Goal: Transaction & Acquisition: Book appointment/travel/reservation

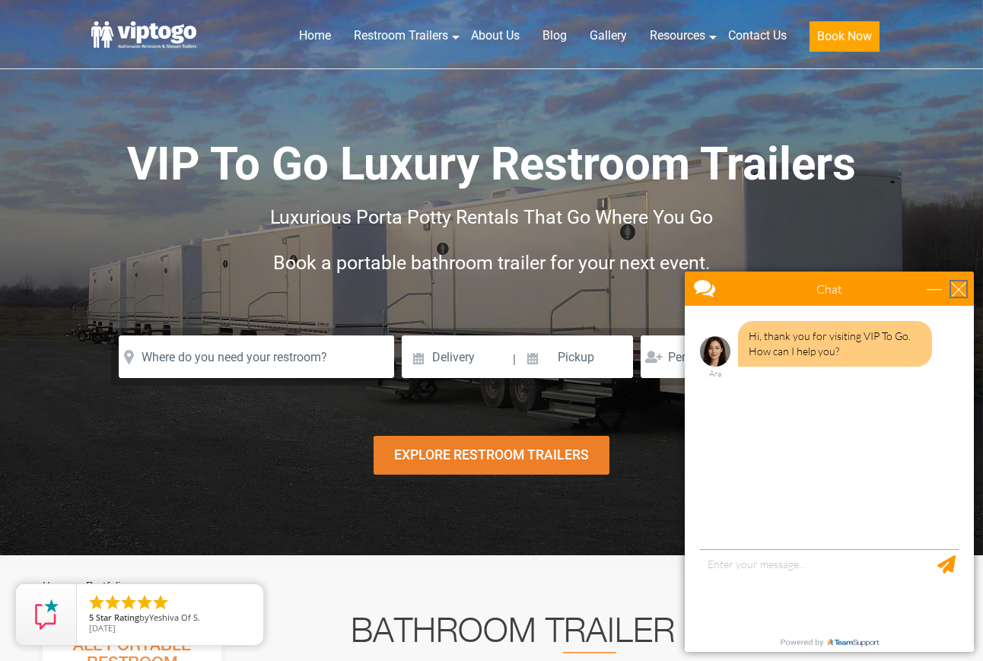
click at [954, 284] on div "close" at bounding box center [958, 288] width 15 height 15
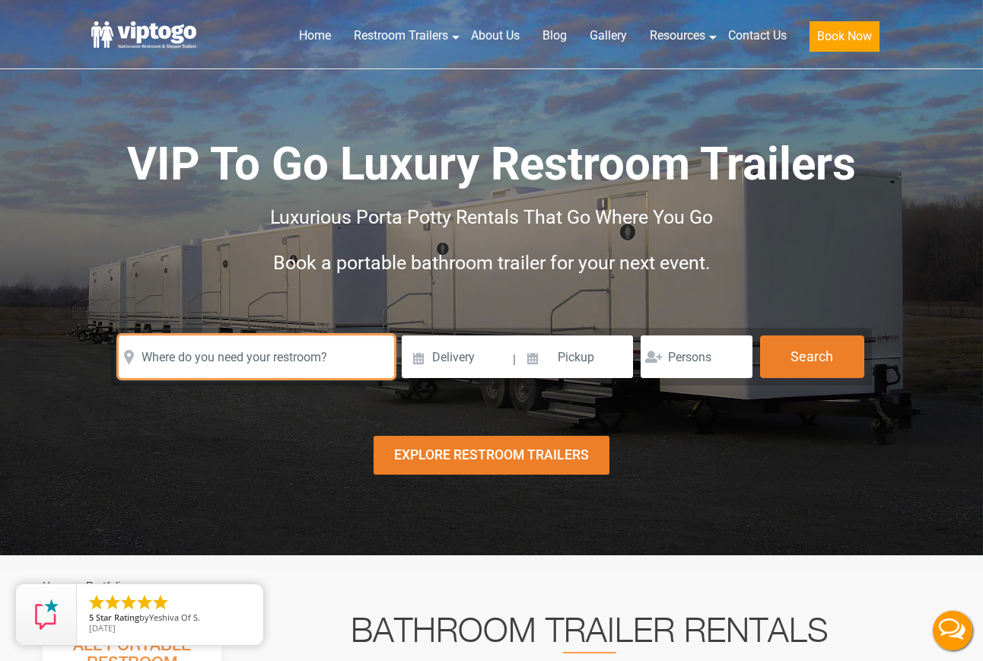
click at [306, 360] on input "text" at bounding box center [256, 356] width 275 height 43
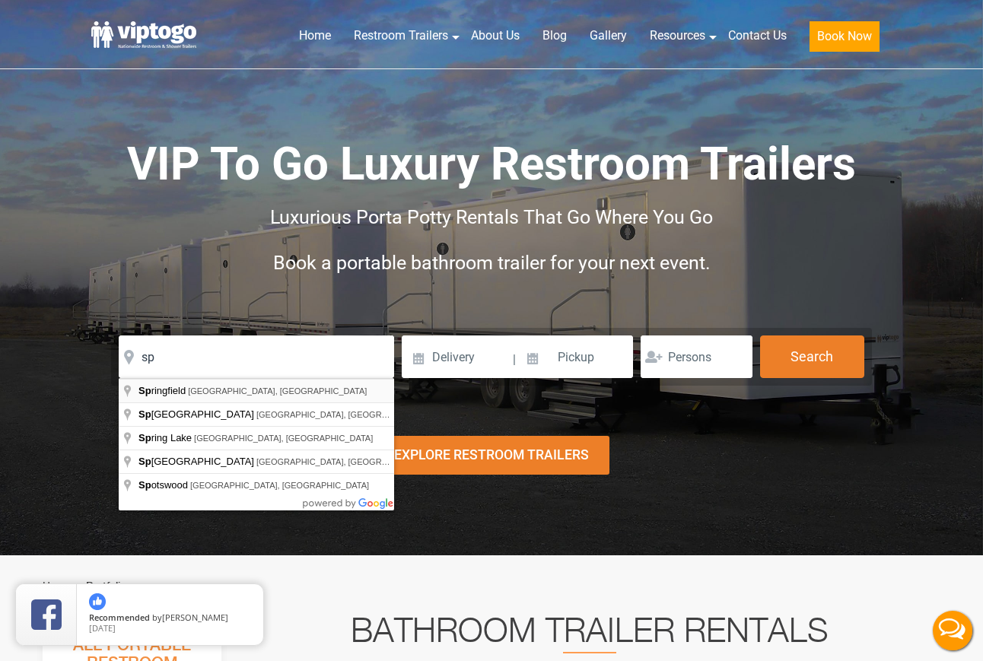
type input "Springfield, NJ, USA"
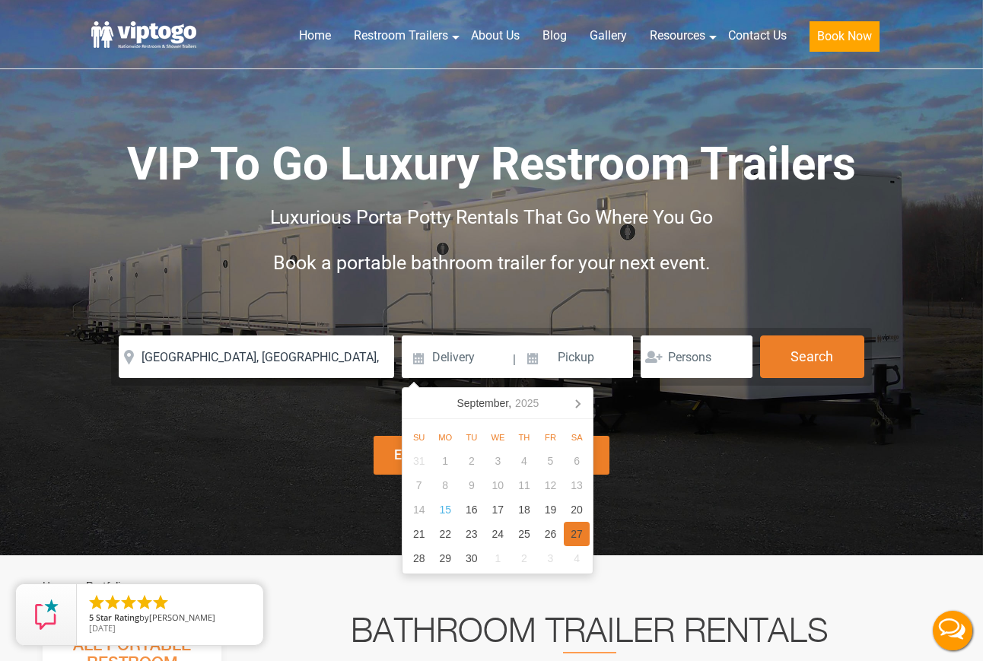
click at [575, 529] on div "27" at bounding box center [577, 534] width 27 height 24
type input "09/27/2025"
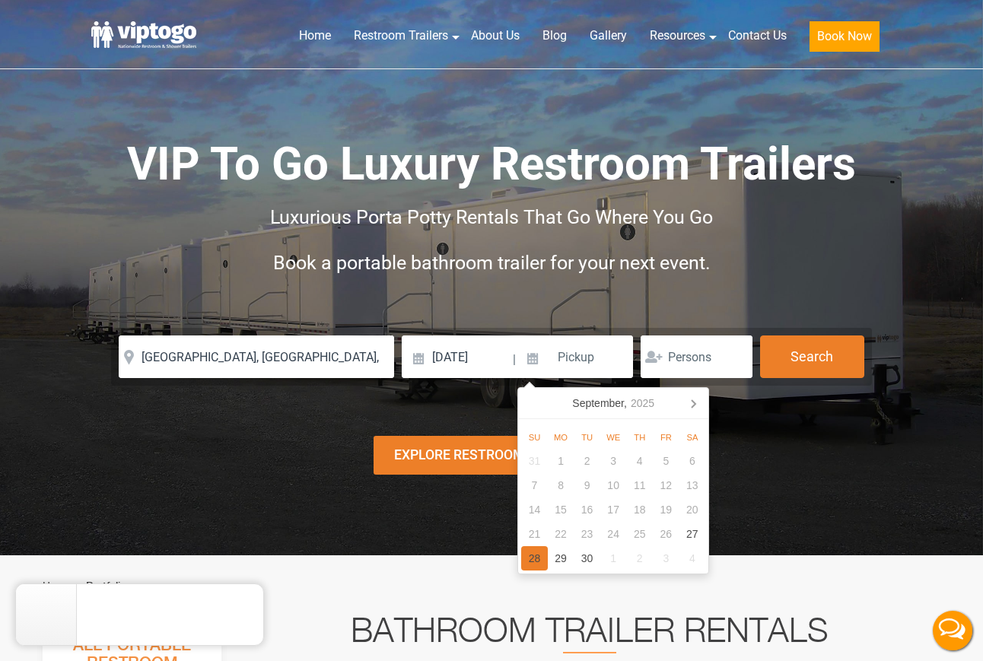
click at [535, 561] on div "28" at bounding box center [534, 558] width 27 height 24
type input "09/28/2025"
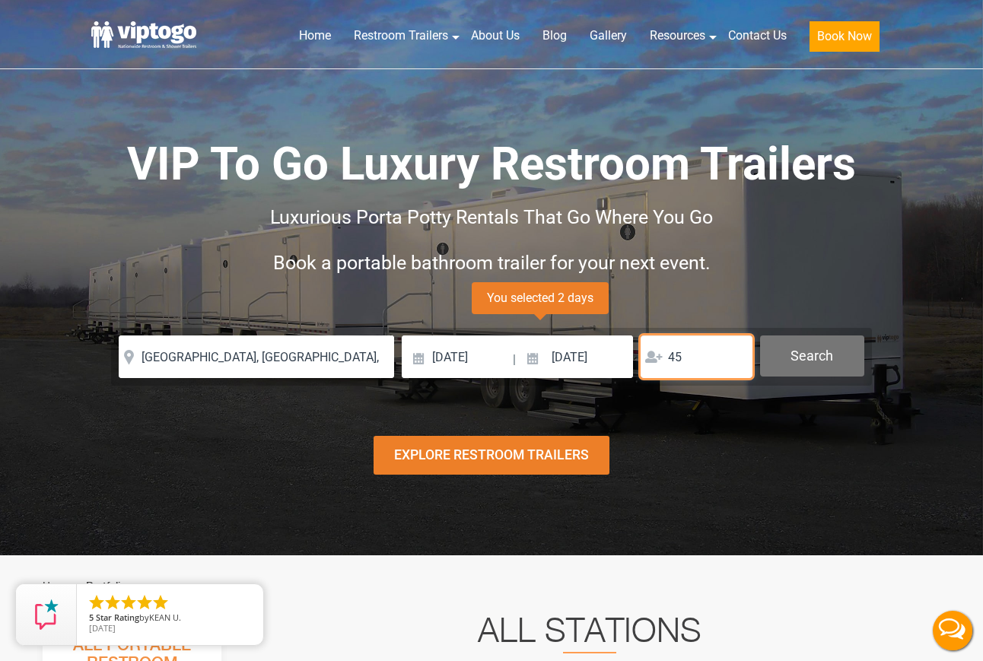
type input "45"
click at [808, 371] on button "Search" at bounding box center [812, 355] width 104 height 41
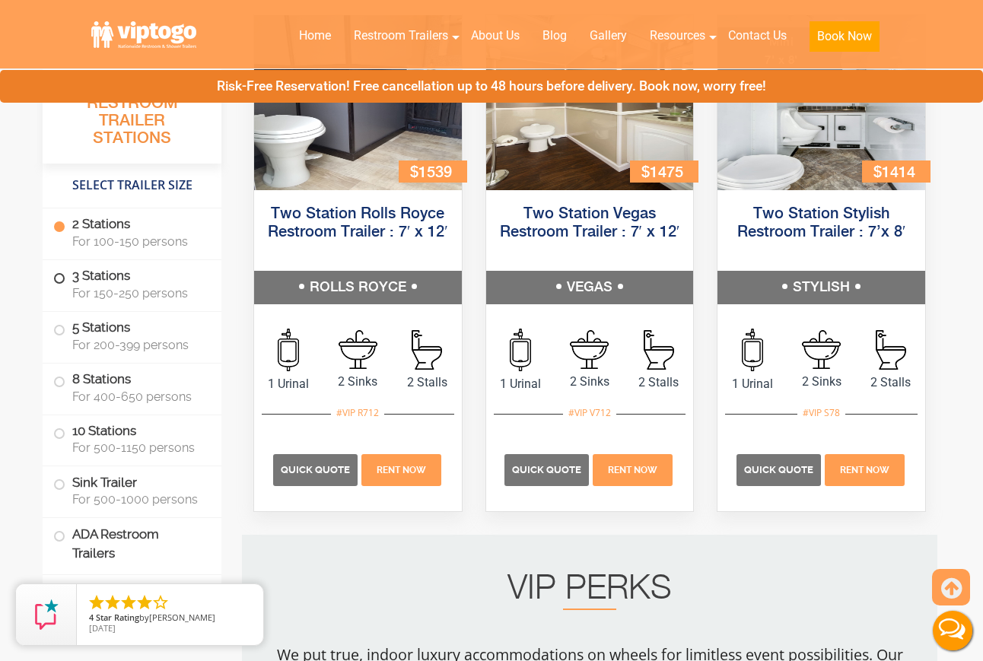
scroll to position [822, 0]
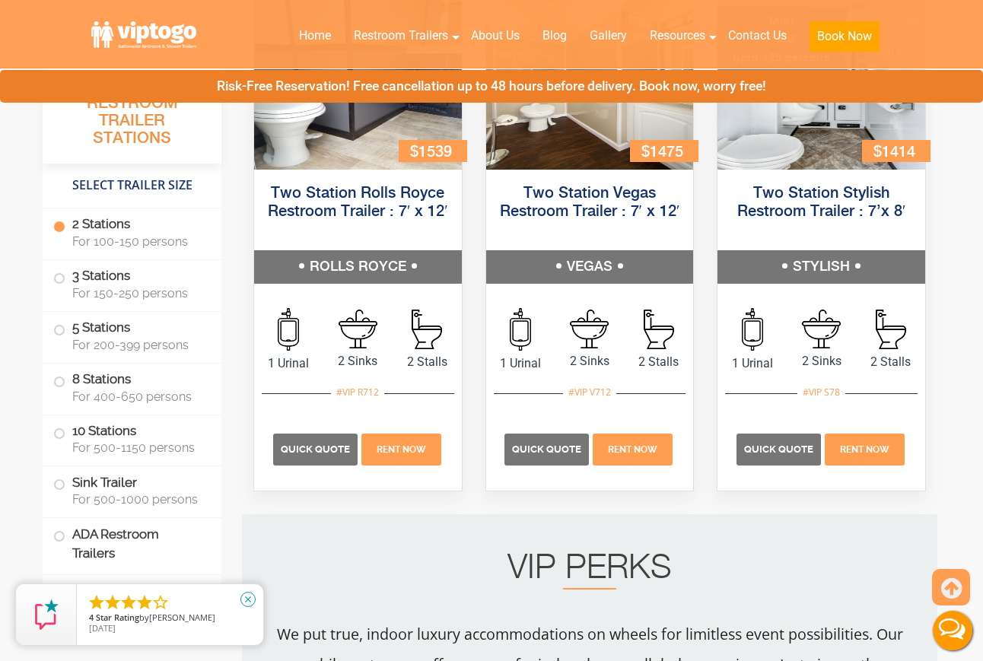
click at [252, 599] on icon "close" at bounding box center [247, 599] width 15 height 15
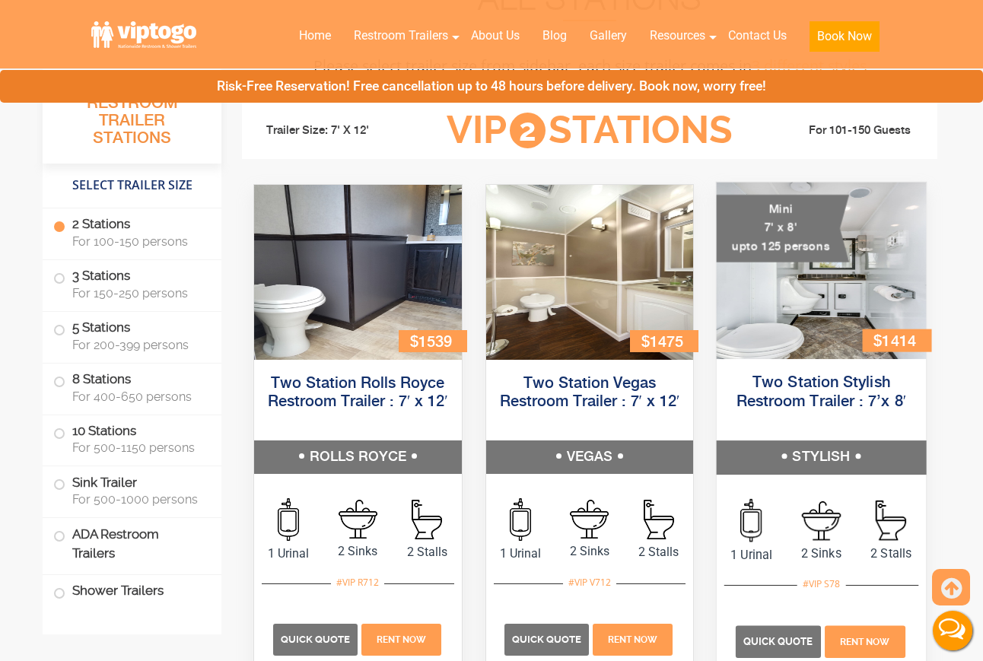
scroll to position [690, 0]
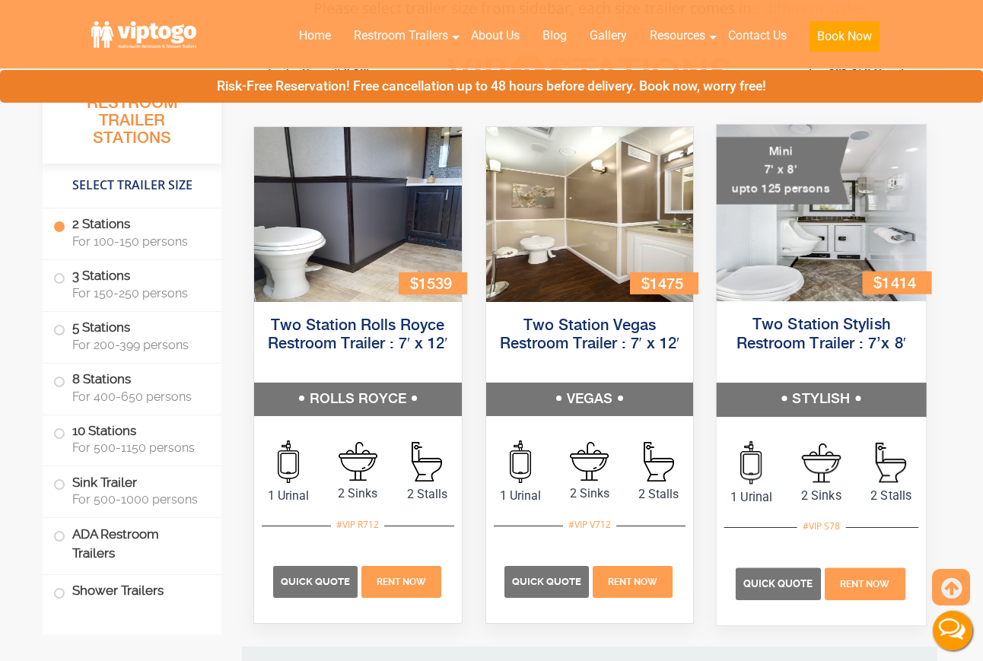
click at [831, 402] on h5 "STYLISH" at bounding box center [820, 399] width 209 height 33
click at [837, 268] on img at bounding box center [820, 213] width 209 height 176
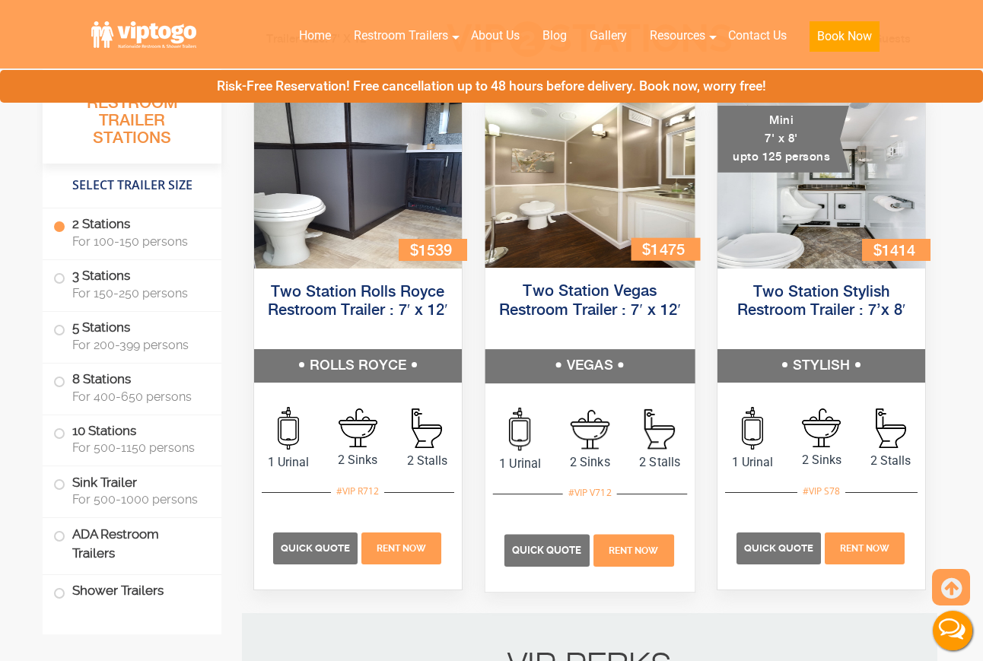
scroll to position [714, 0]
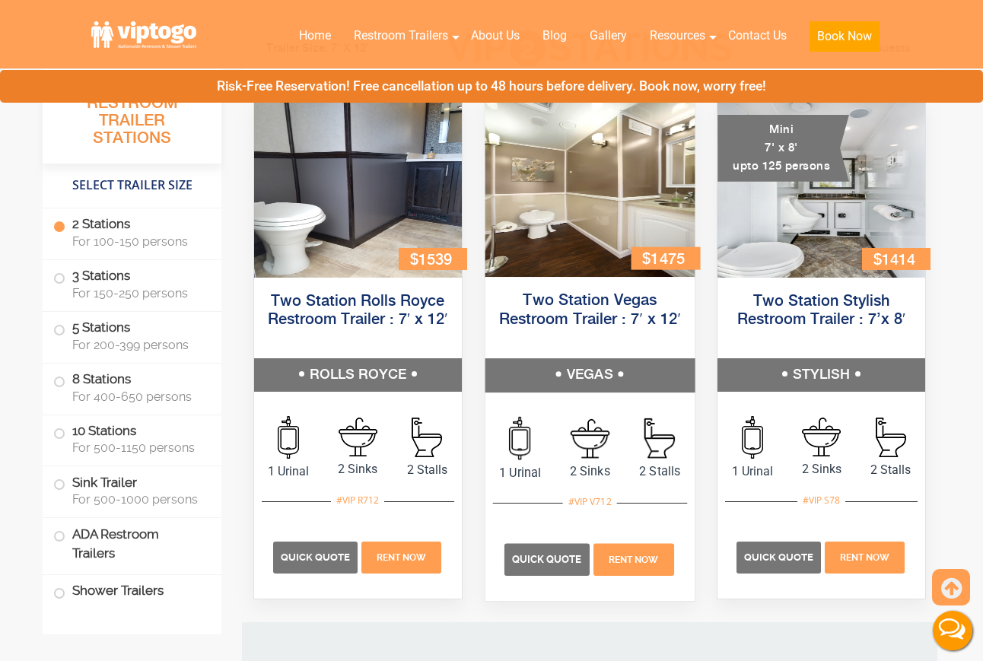
click at [618, 192] on img at bounding box center [588, 188] width 209 height 176
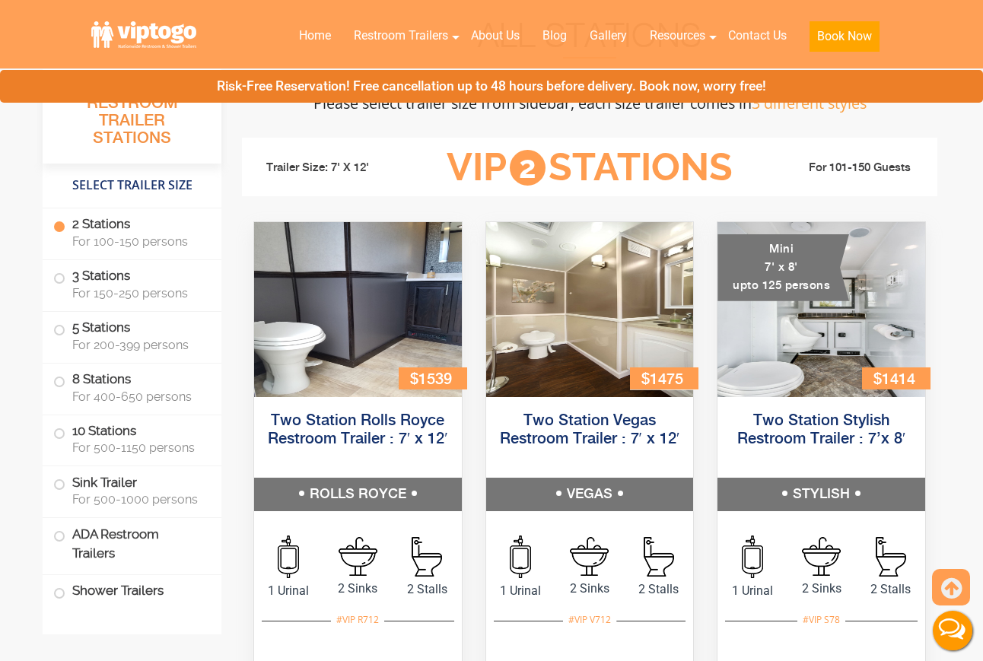
scroll to position [596, 0]
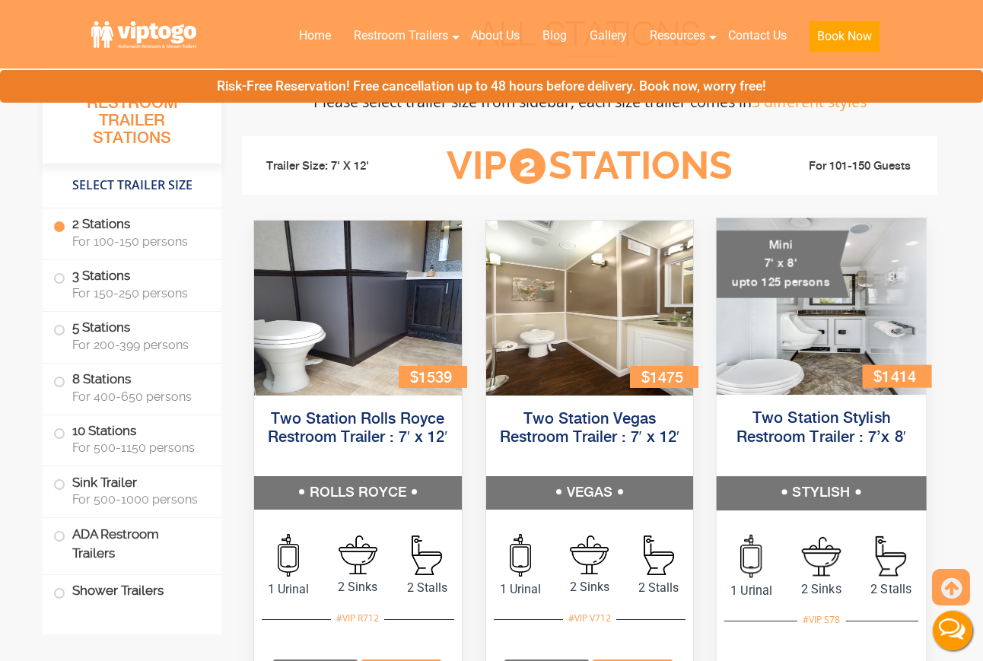
click at [834, 352] on img at bounding box center [820, 306] width 209 height 176
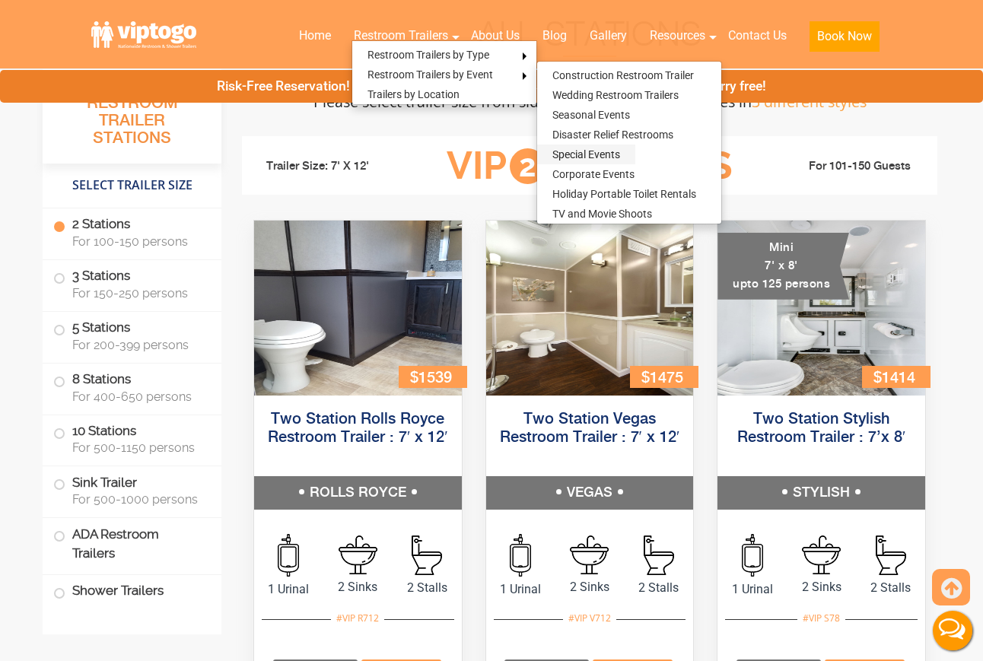
click at [599, 153] on link "Special Events" at bounding box center [586, 154] width 98 height 20
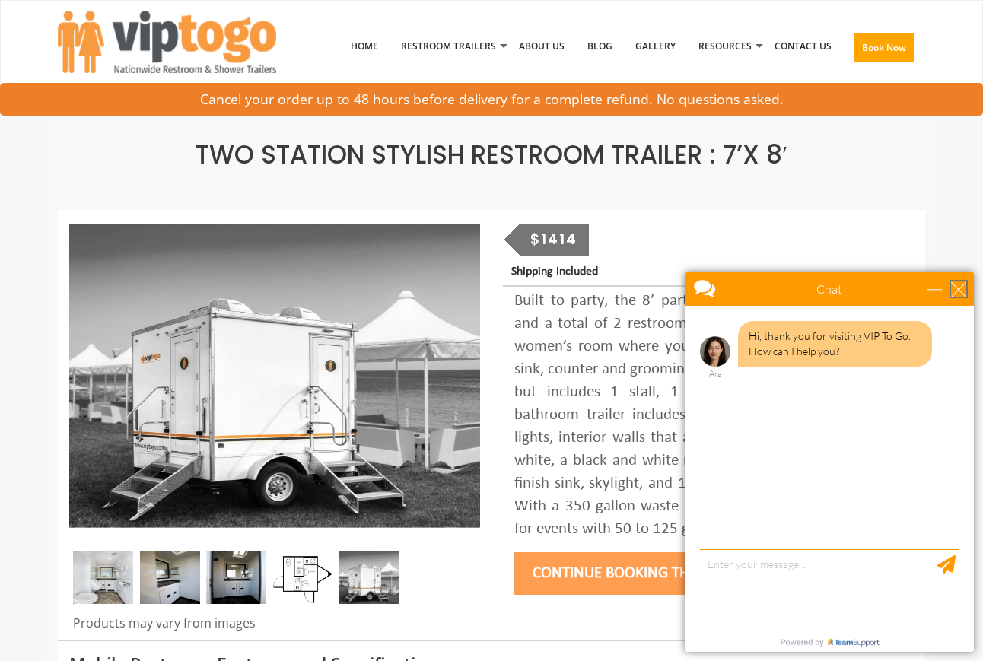
click at [957, 289] on div "close" at bounding box center [958, 288] width 15 height 15
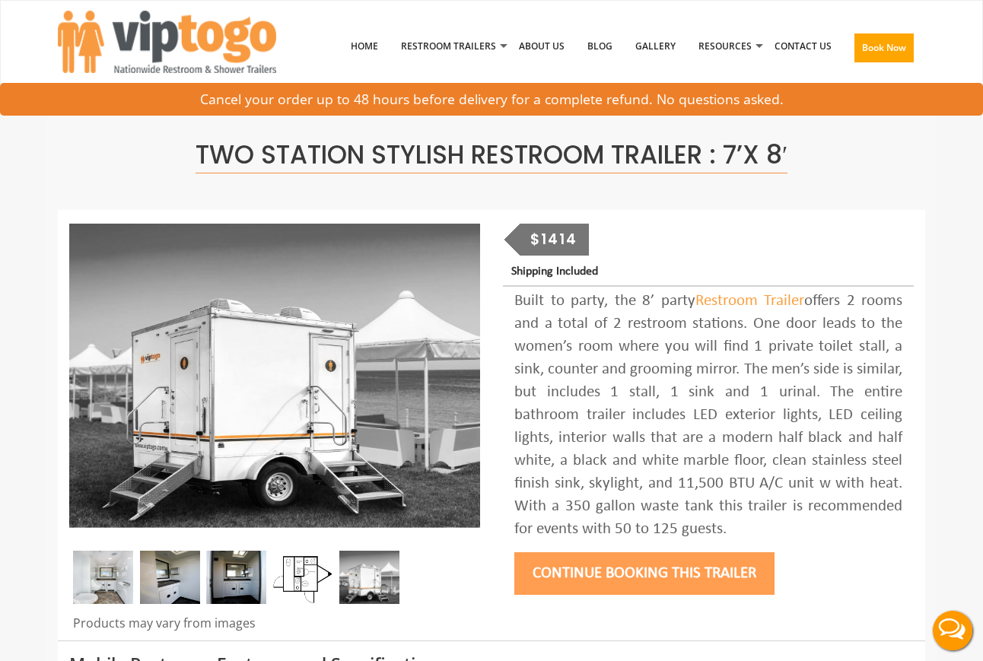
click at [118, 587] on img at bounding box center [103, 577] width 60 height 53
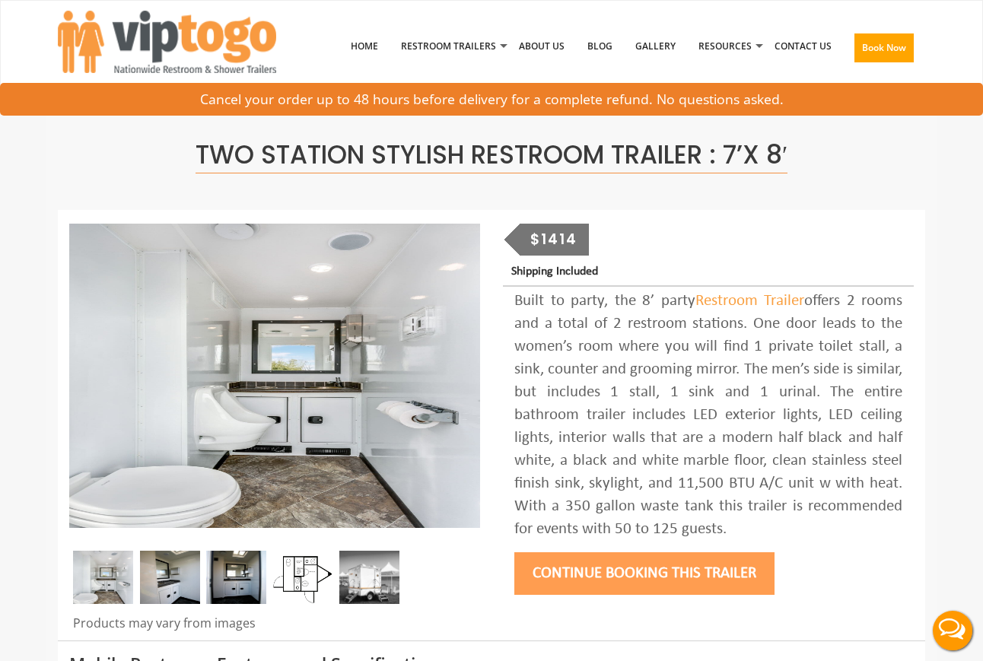
click at [171, 568] on img at bounding box center [170, 577] width 60 height 53
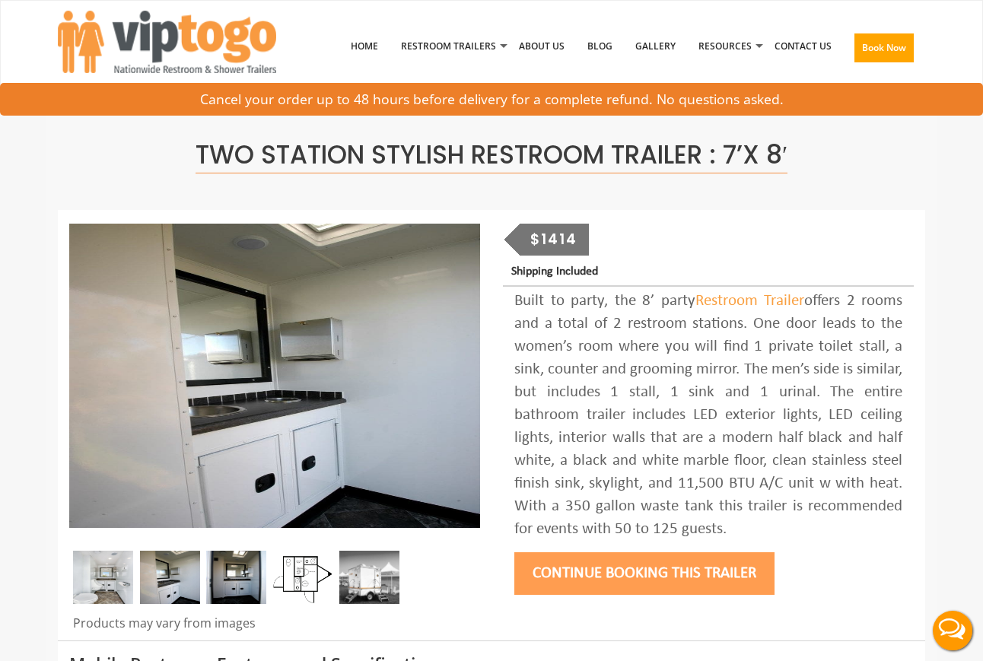
click at [302, 577] on img at bounding box center [303, 577] width 60 height 53
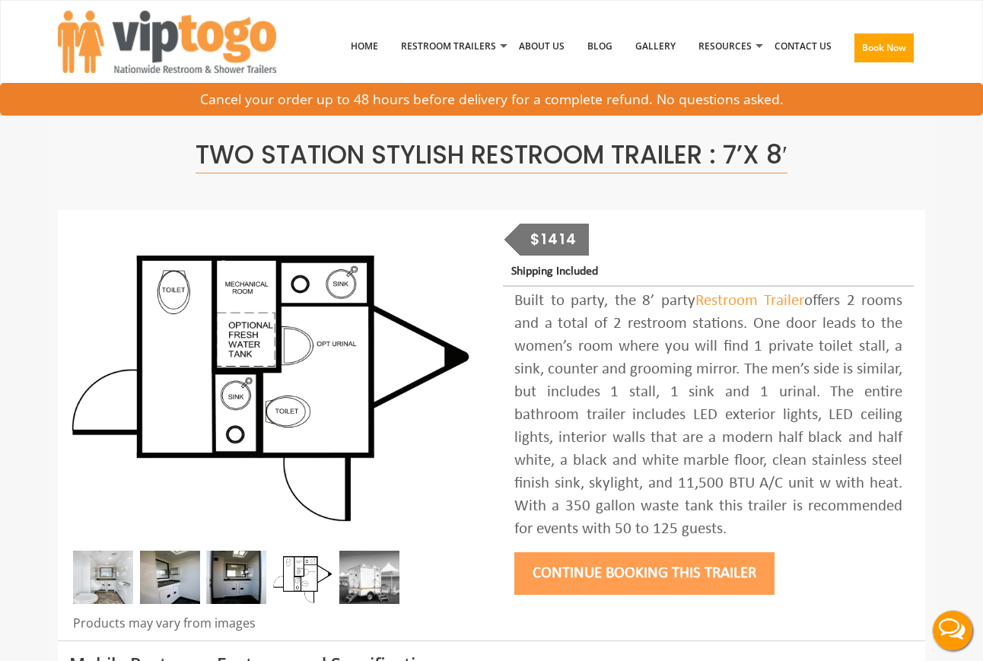
click at [341, 570] on img at bounding box center [369, 577] width 60 height 53
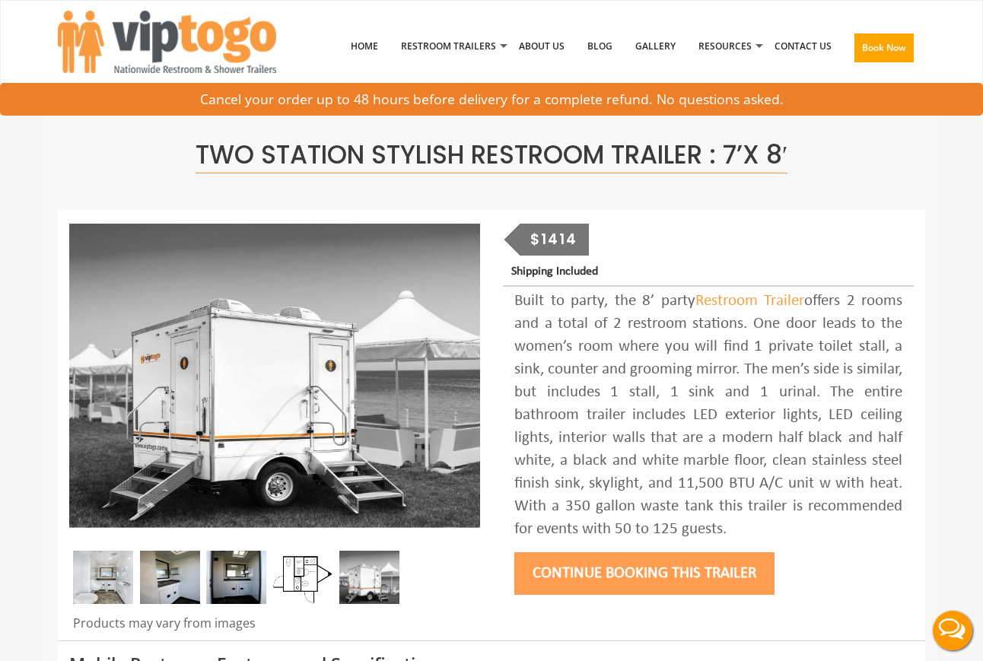
click at [85, 584] on img at bounding box center [103, 577] width 60 height 53
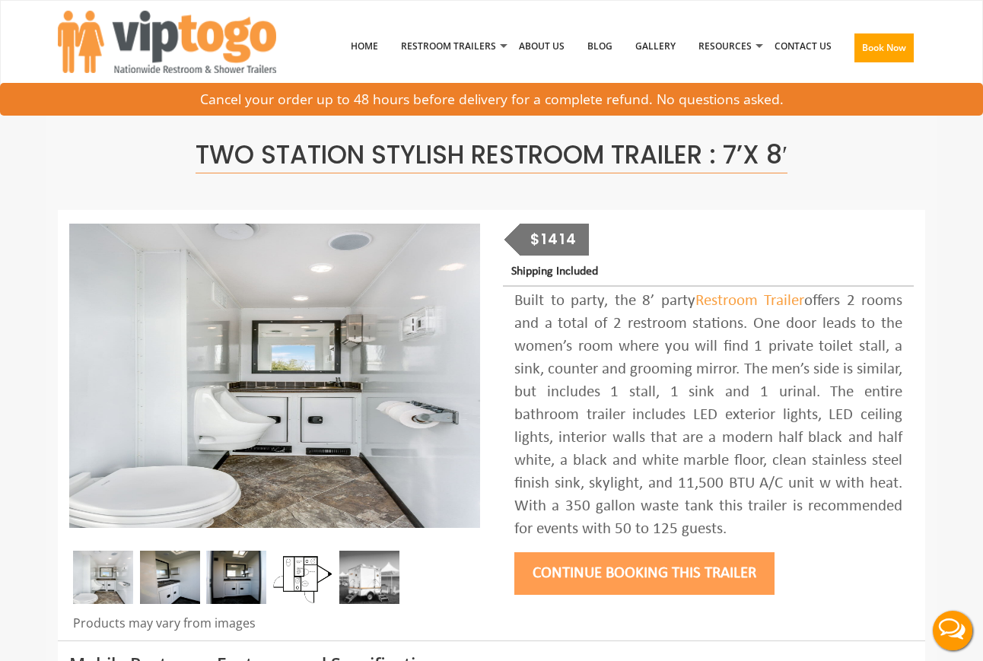
click at [174, 577] on img at bounding box center [170, 577] width 60 height 53
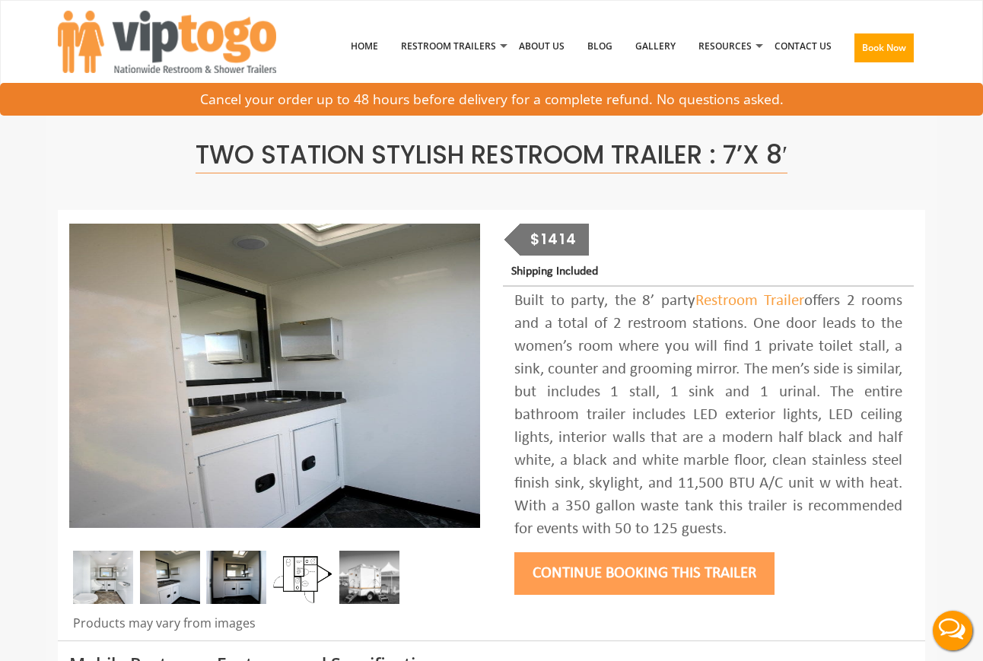
click at [230, 585] on img at bounding box center [236, 577] width 60 height 53
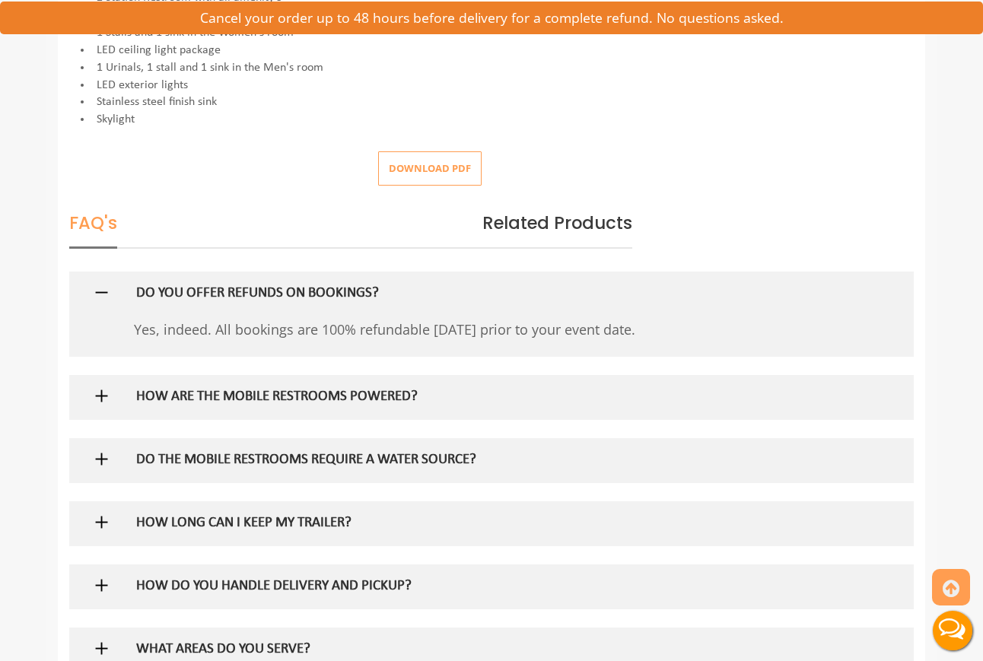
scroll to position [719, 0]
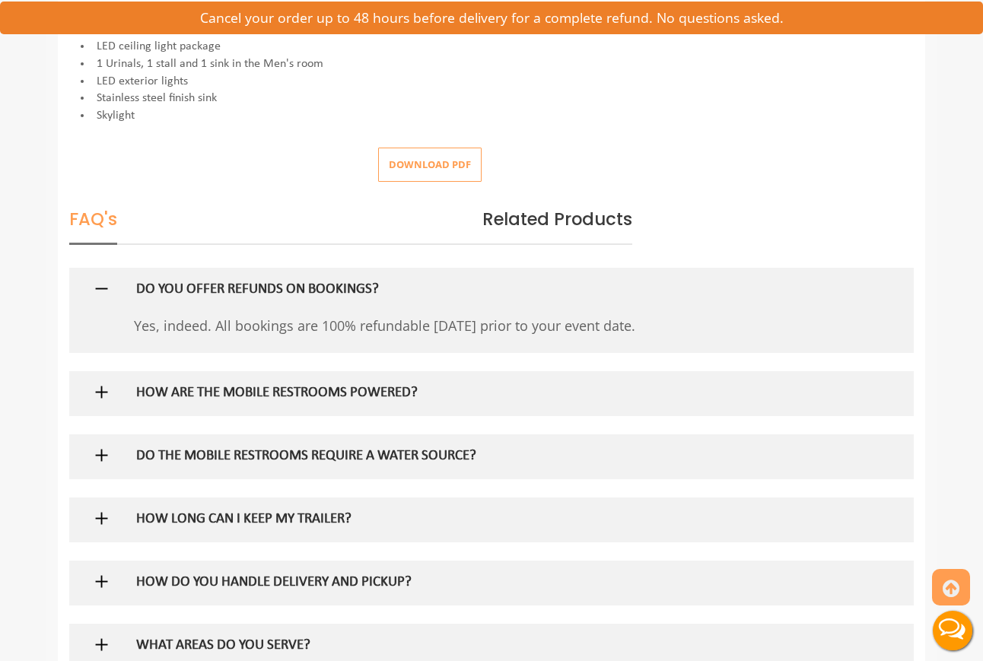
click at [100, 383] on img at bounding box center [101, 392] width 19 height 19
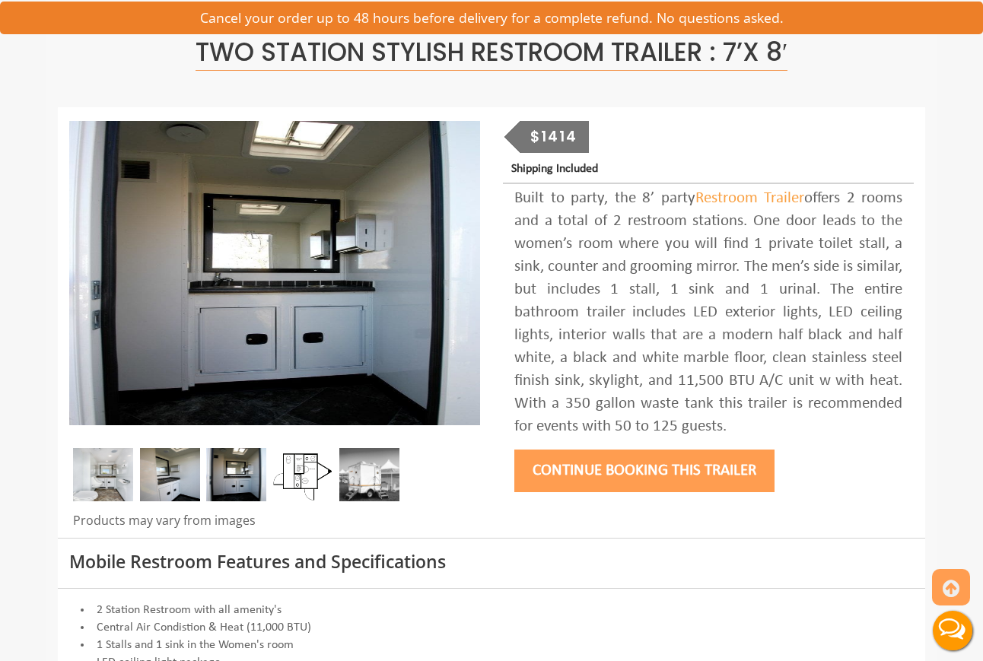
scroll to position [77, 0]
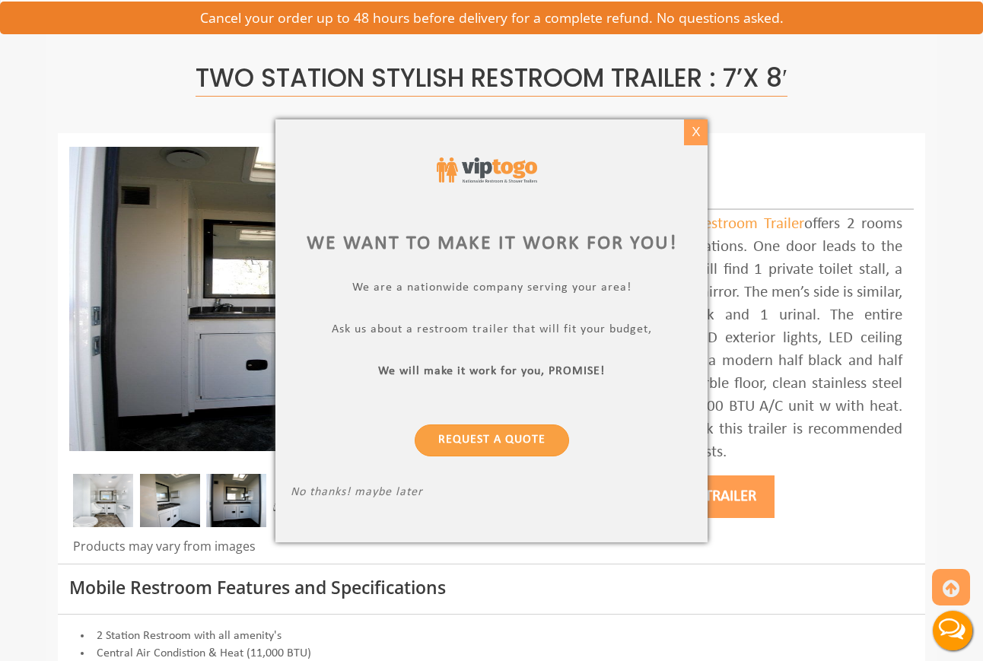
click at [697, 136] on div "X" at bounding box center [696, 132] width 24 height 26
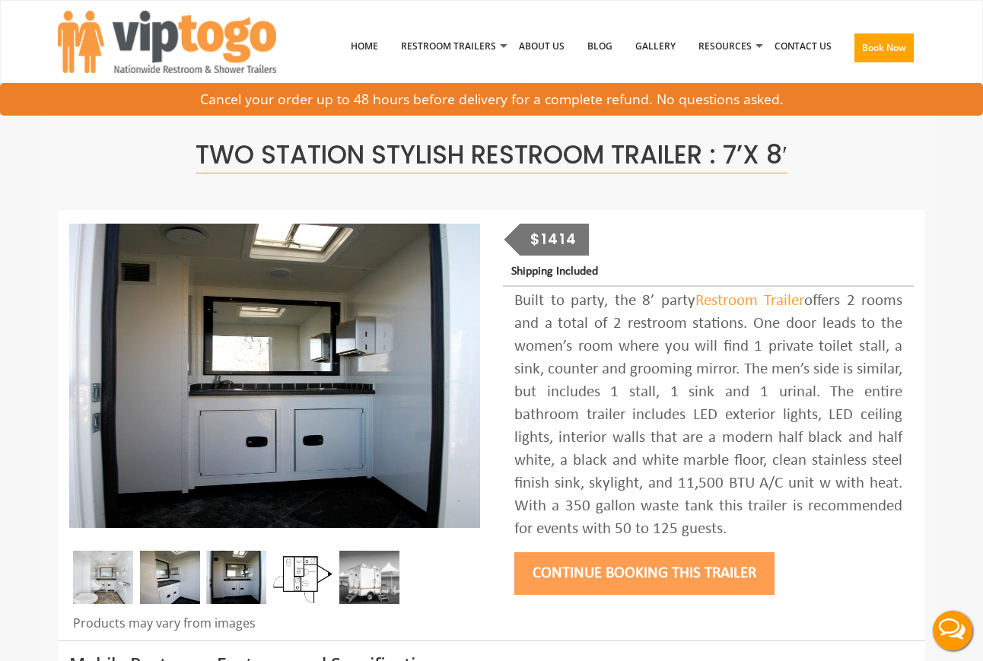
scroll to position [0, 0]
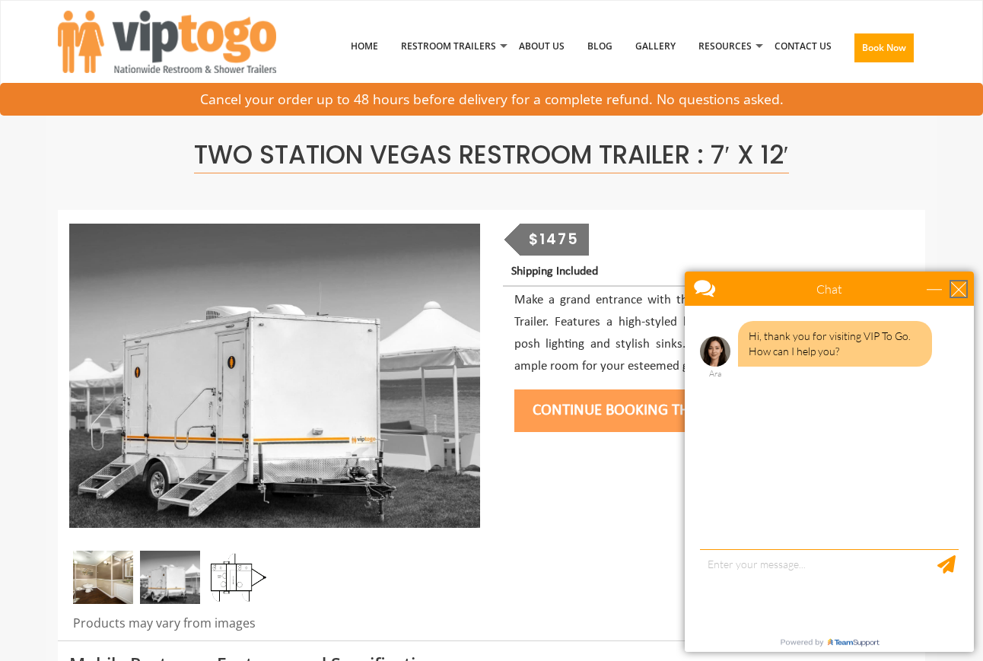
click at [964, 283] on div "close" at bounding box center [958, 288] width 15 height 15
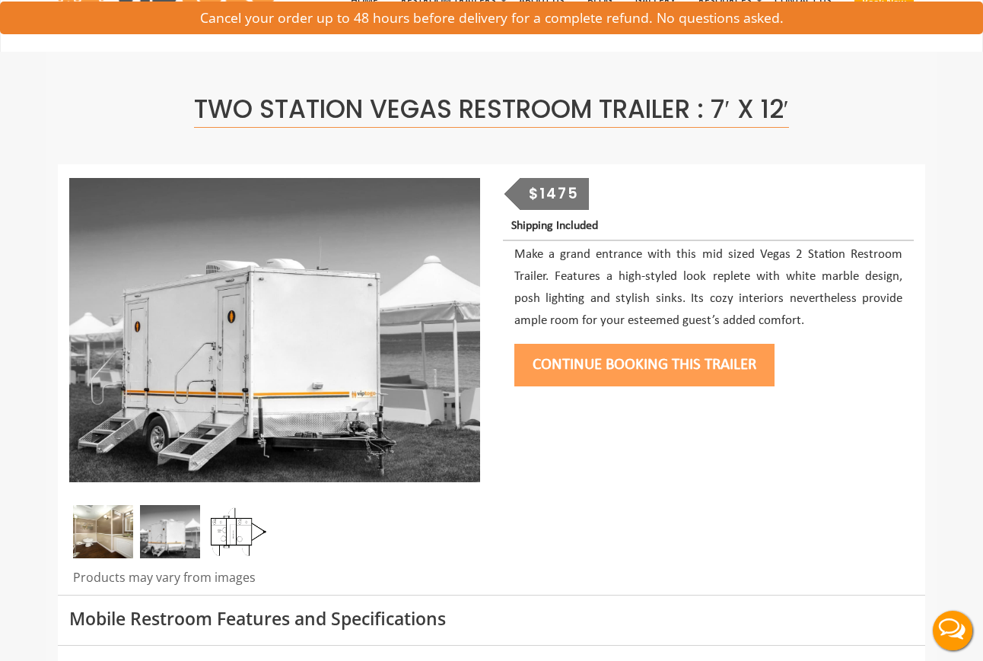
scroll to position [44, 0]
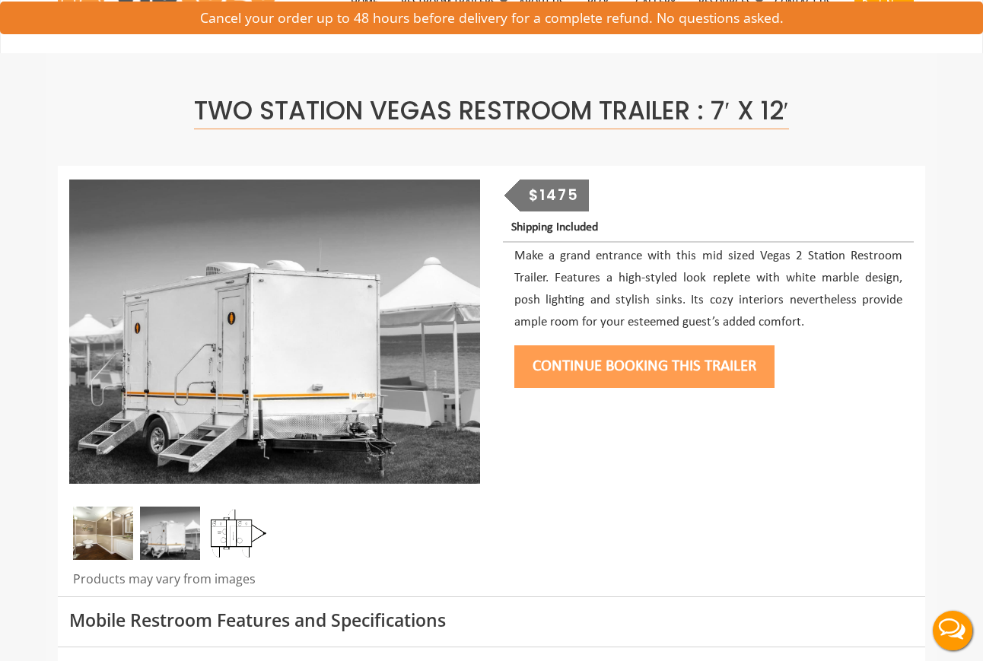
click at [119, 544] on img at bounding box center [103, 532] width 60 height 53
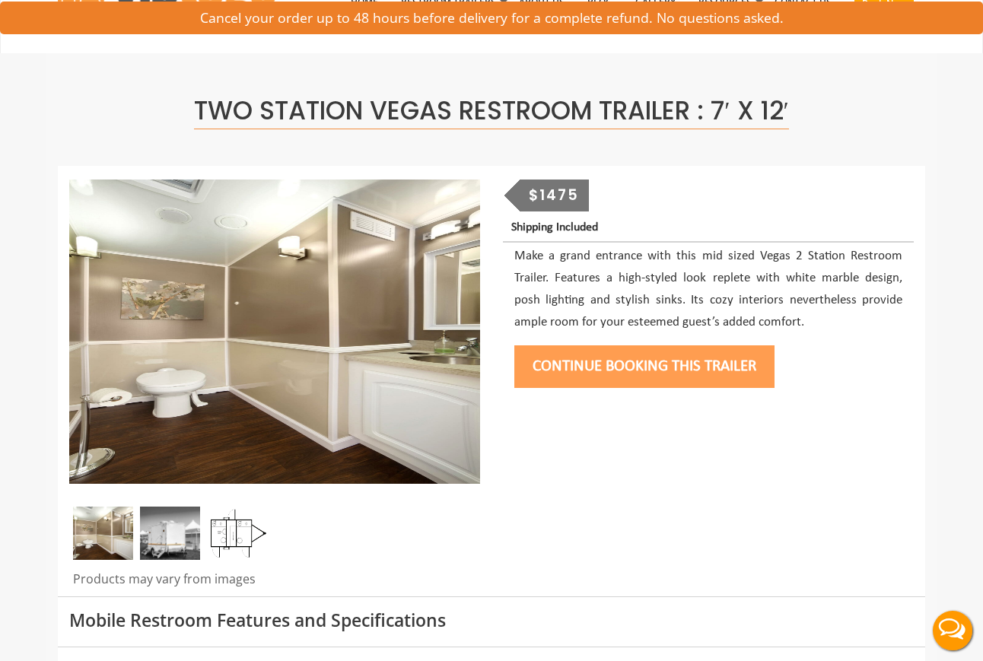
click at [218, 541] on img at bounding box center [236, 532] width 60 height 53
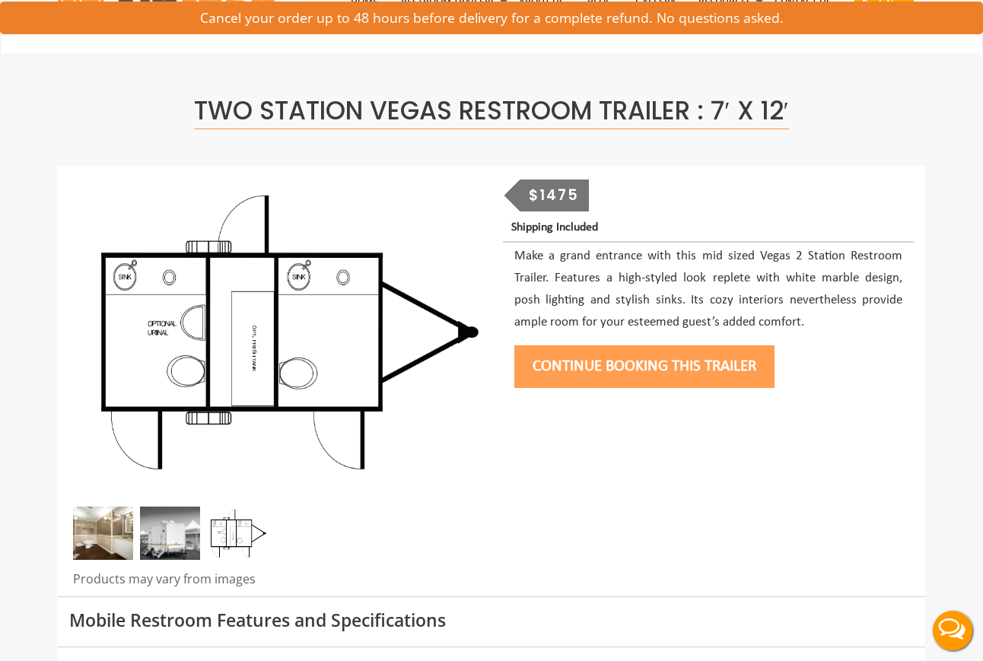
click at [115, 538] on img at bounding box center [103, 532] width 60 height 53
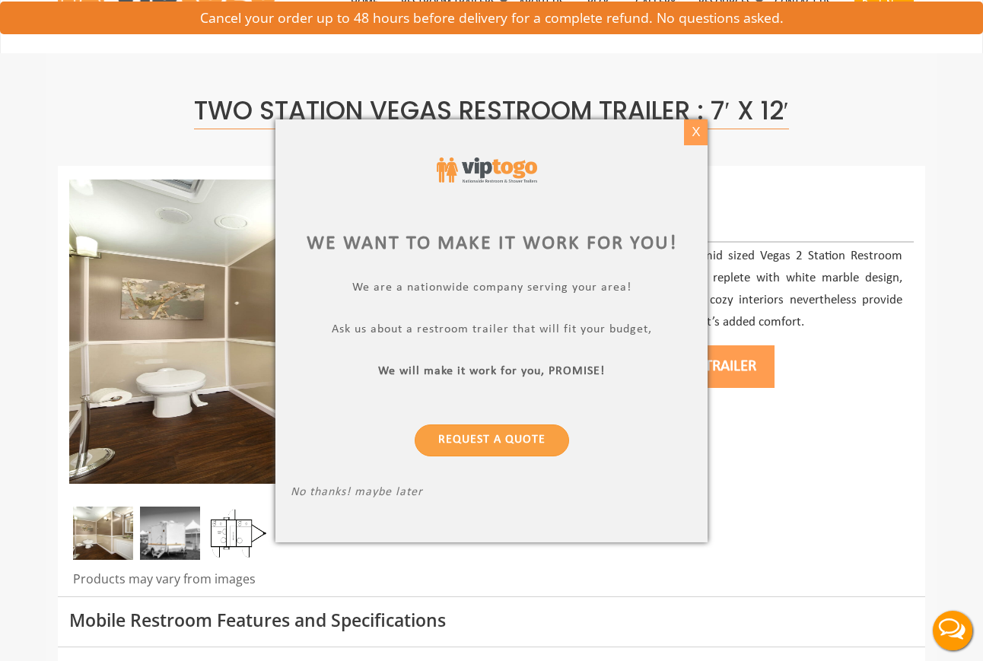
click at [691, 132] on div "X" at bounding box center [696, 132] width 24 height 26
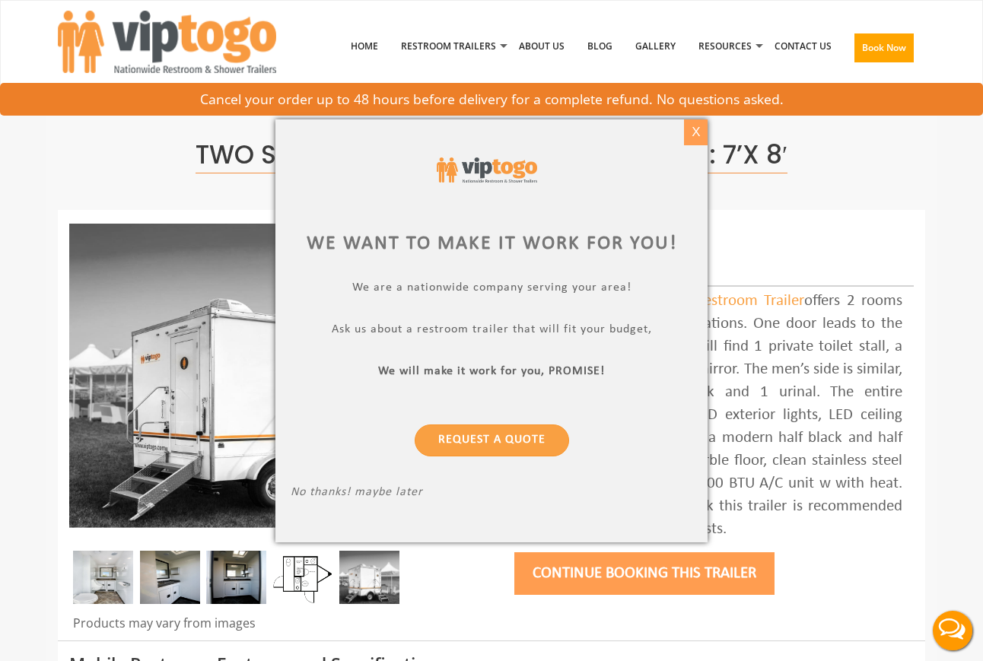
click at [701, 128] on div "X" at bounding box center [696, 132] width 24 height 26
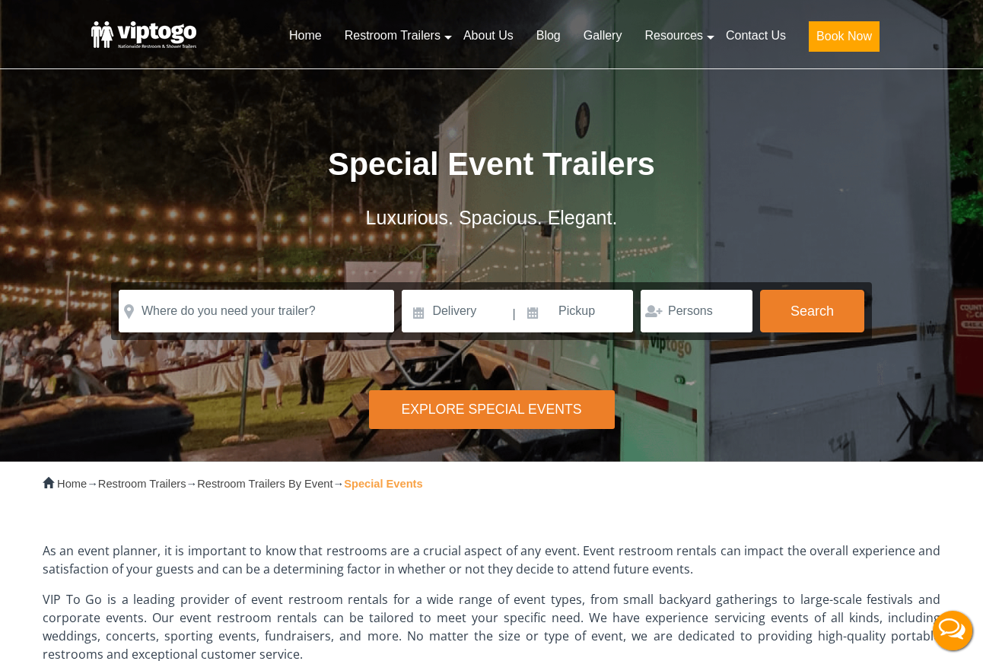
scroll to position [2, 0]
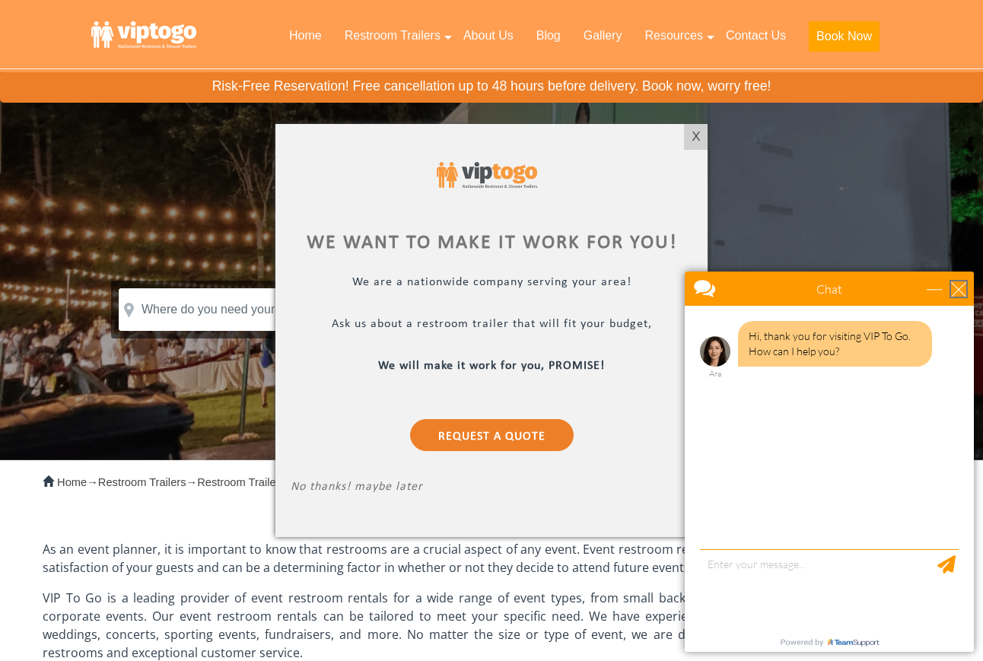
click at [960, 289] on div "close" at bounding box center [958, 288] width 15 height 15
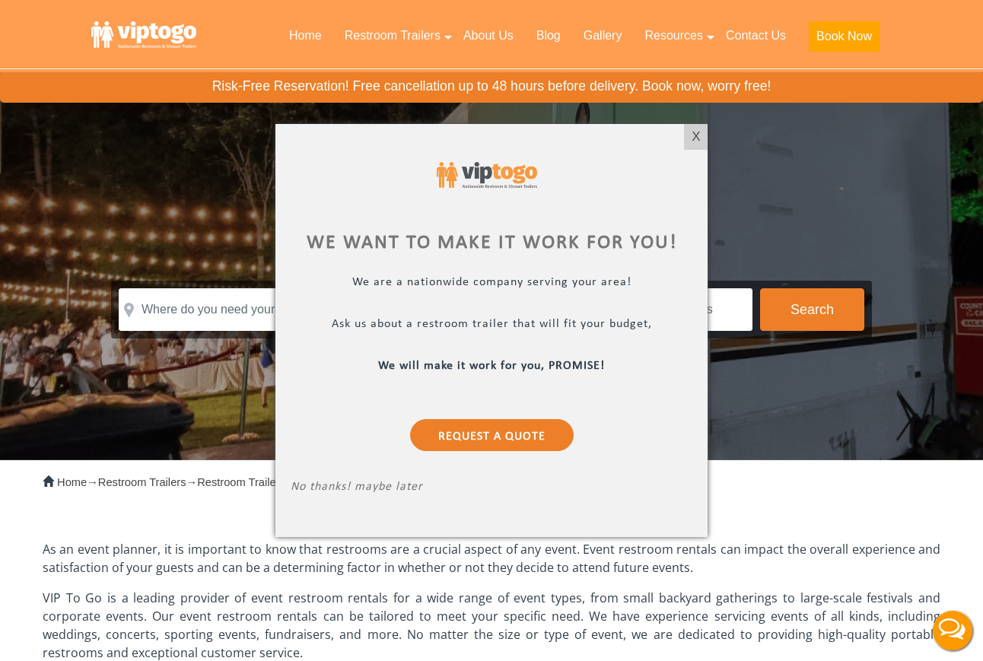
scroll to position [0, 0]
click at [699, 135] on div "X" at bounding box center [696, 137] width 24 height 26
